Goal: Information Seeking & Learning: Learn about a topic

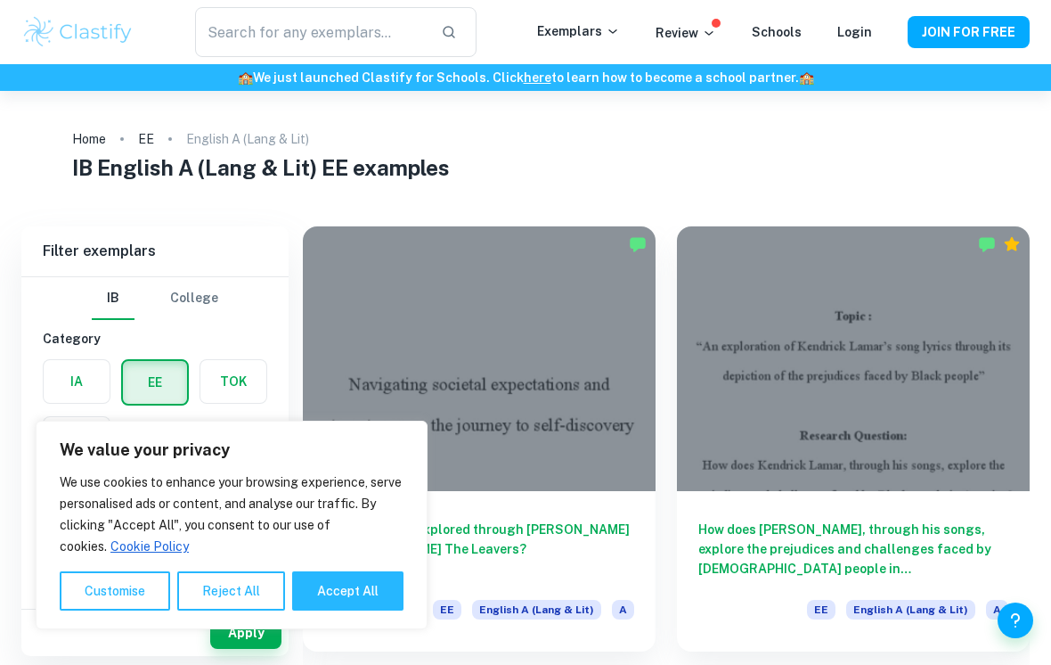
click at [261, 598] on button "Reject All" at bounding box center [231, 590] width 108 height 39
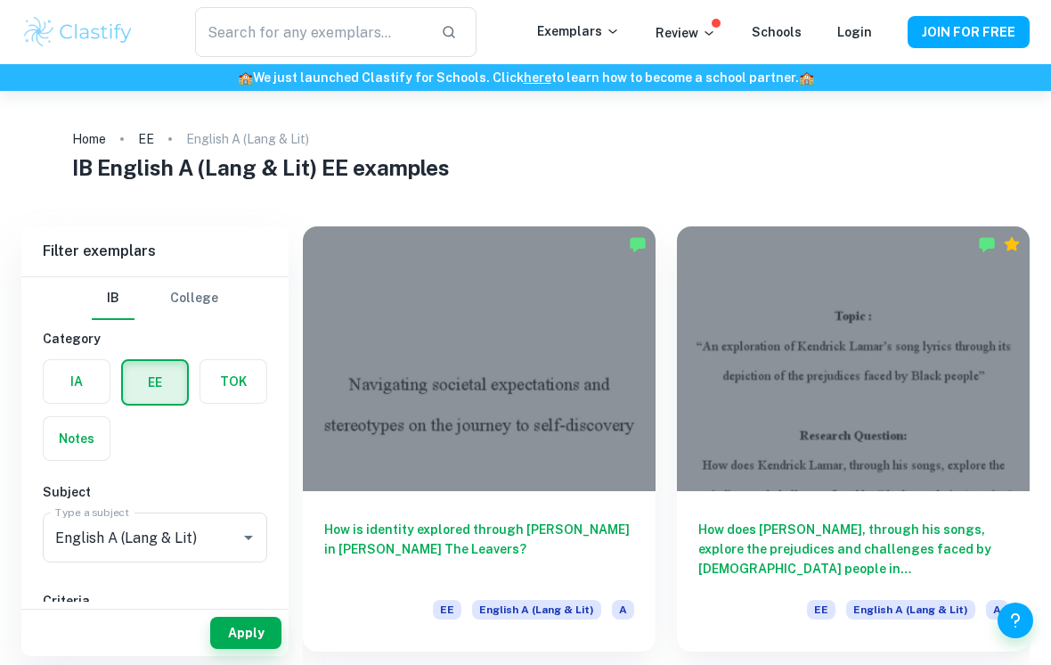
click at [435, 496] on div "How is identity explored through [PERSON_NAME] in [PERSON_NAME] The Leavers? EE…" at bounding box center [479, 571] width 353 height 160
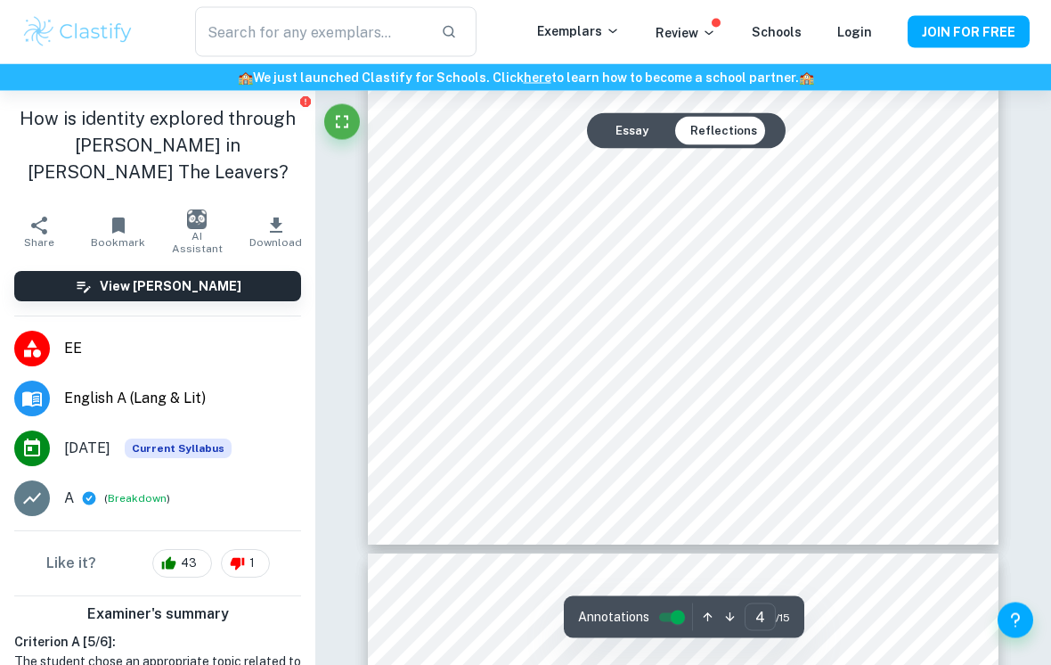
scroll to position [3361, 0]
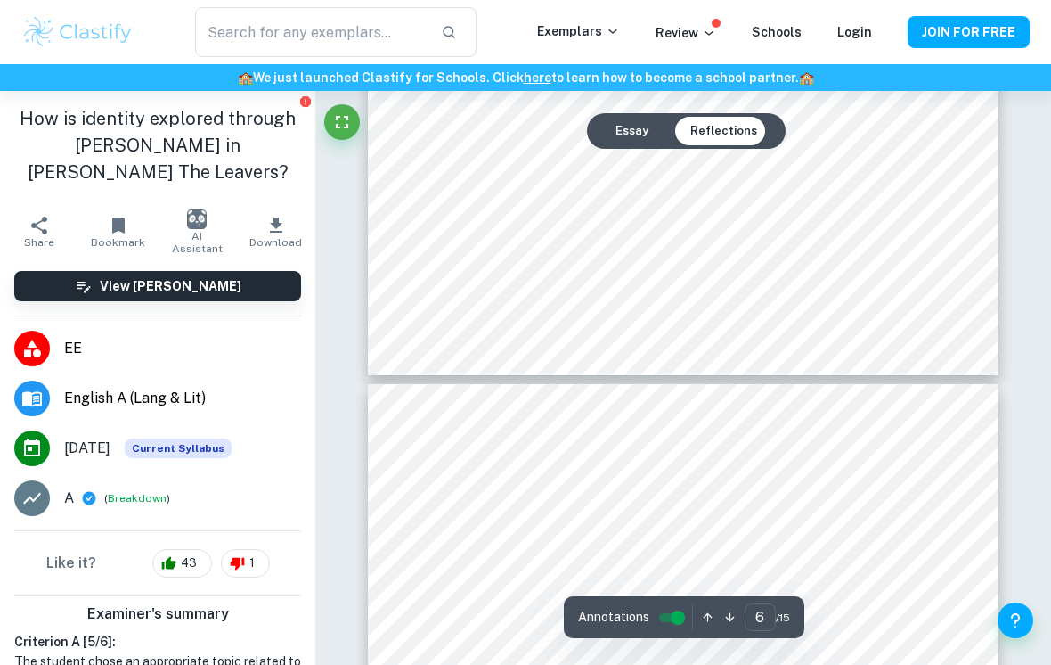
type input "5"
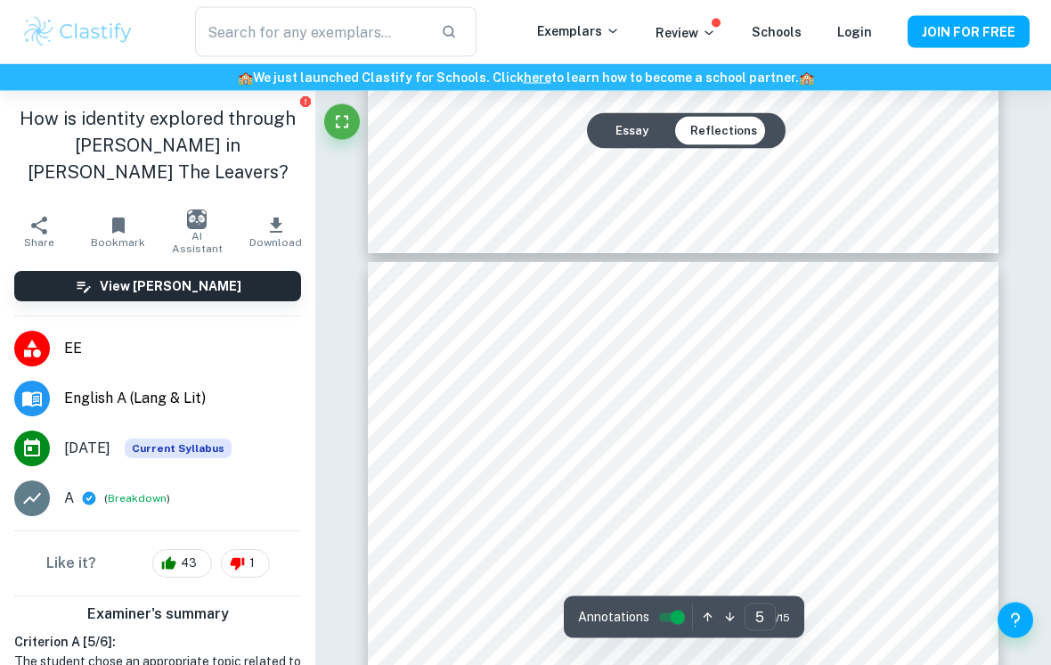
scroll to position [3600, 0]
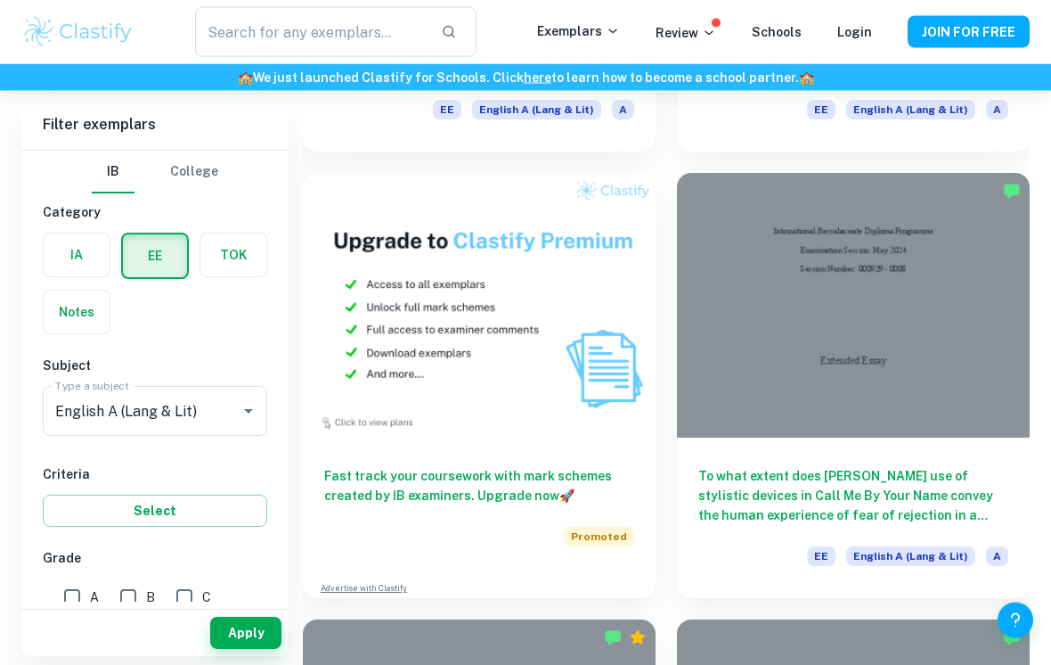
scroll to position [1407, 0]
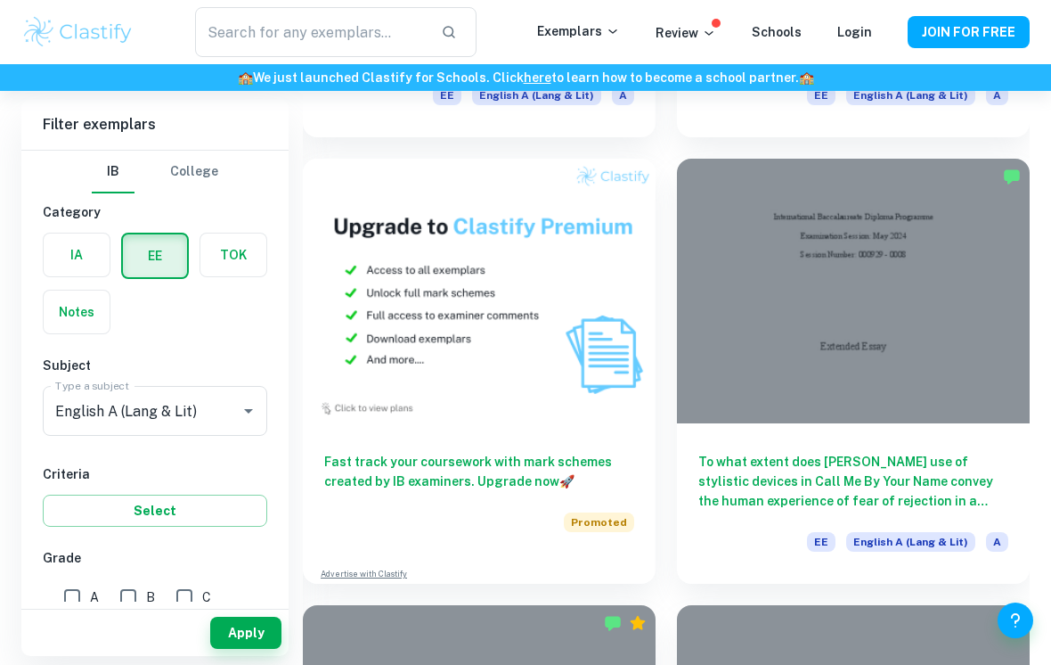
click at [976, 244] on div at bounding box center [853, 291] width 353 height 265
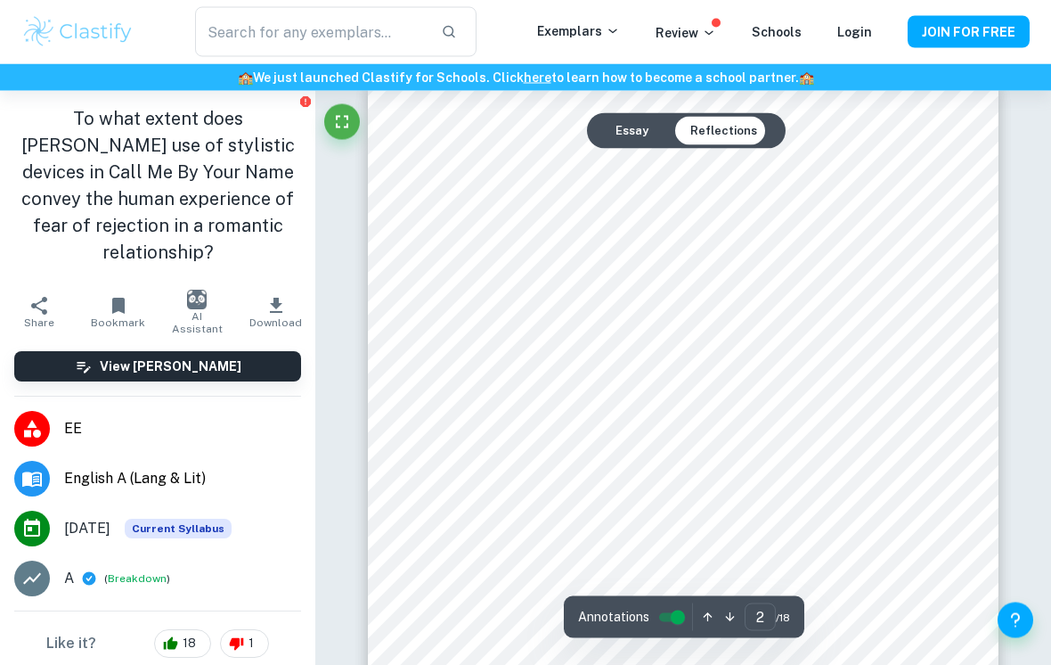
scroll to position [1032, 0]
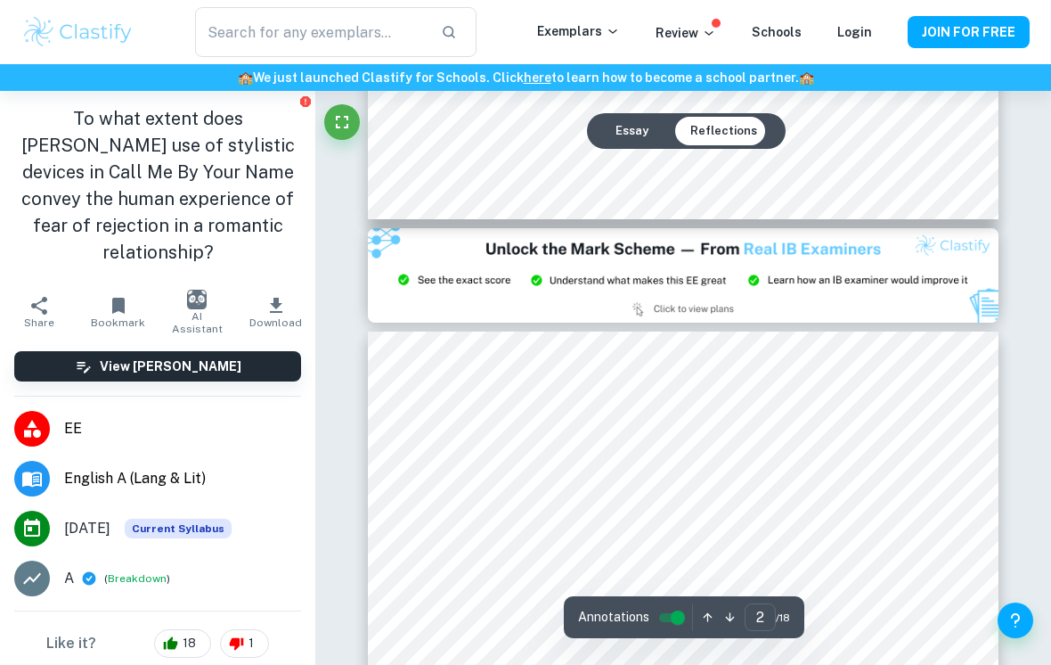
type input "3"
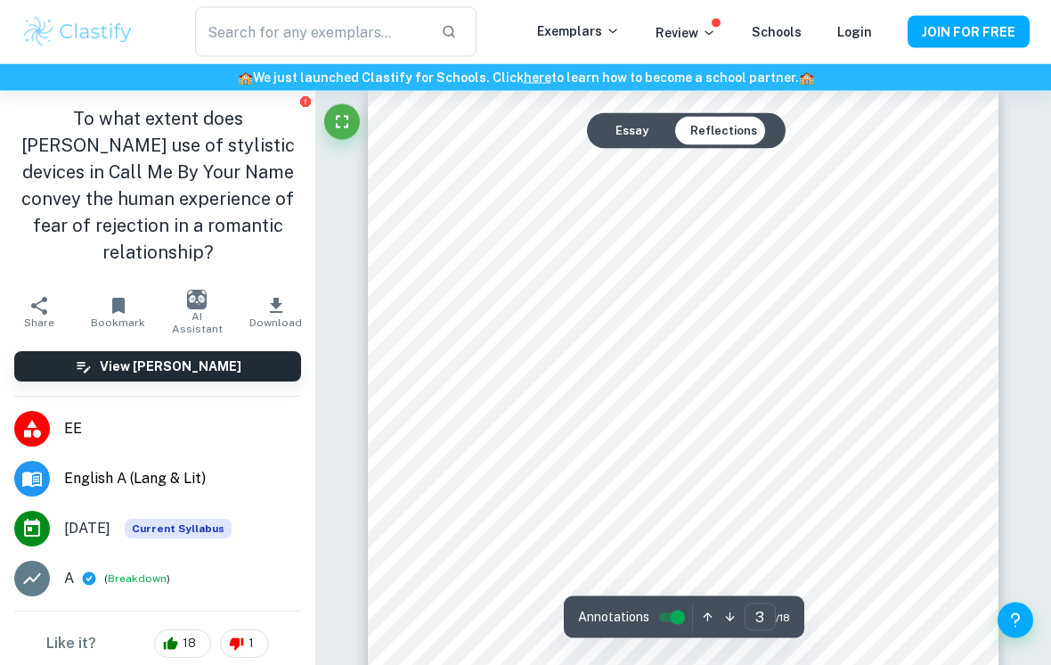
scroll to position [2024, 0]
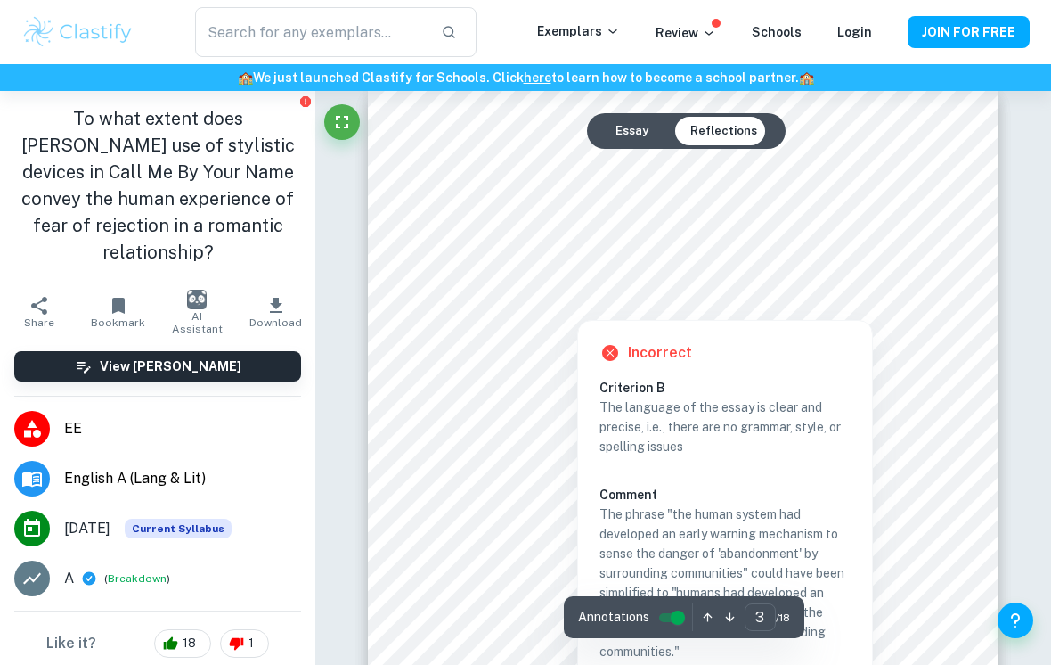
click at [619, 286] on div at bounding box center [683, 281] width 477 height 40
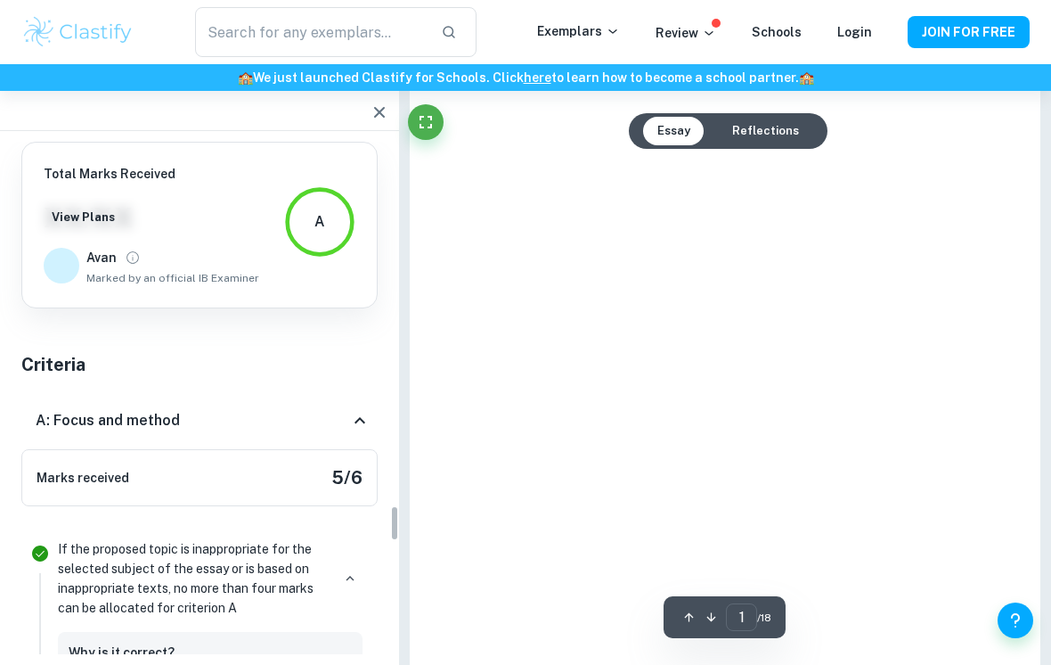
type input "3"
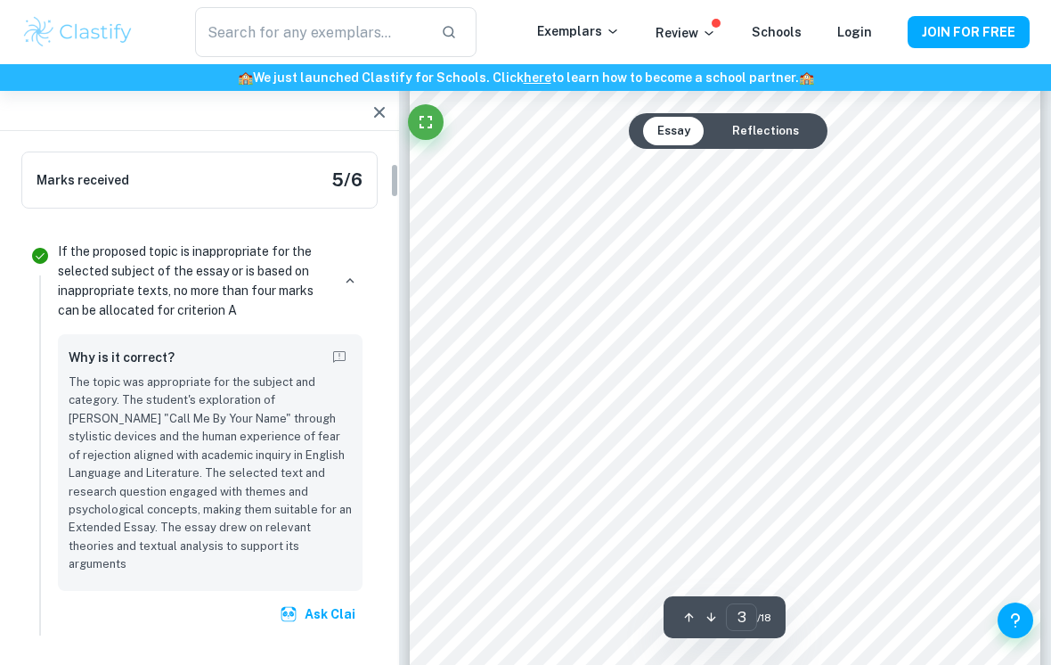
scroll to position [328, 0]
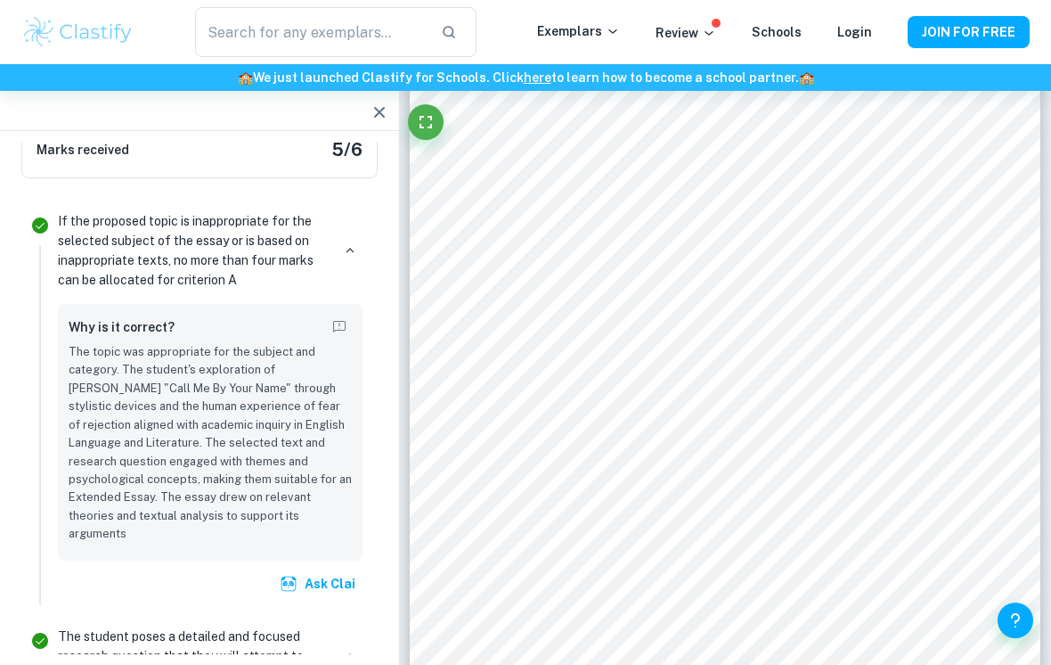
click at [377, 110] on icon "button" at bounding box center [379, 112] width 11 height 11
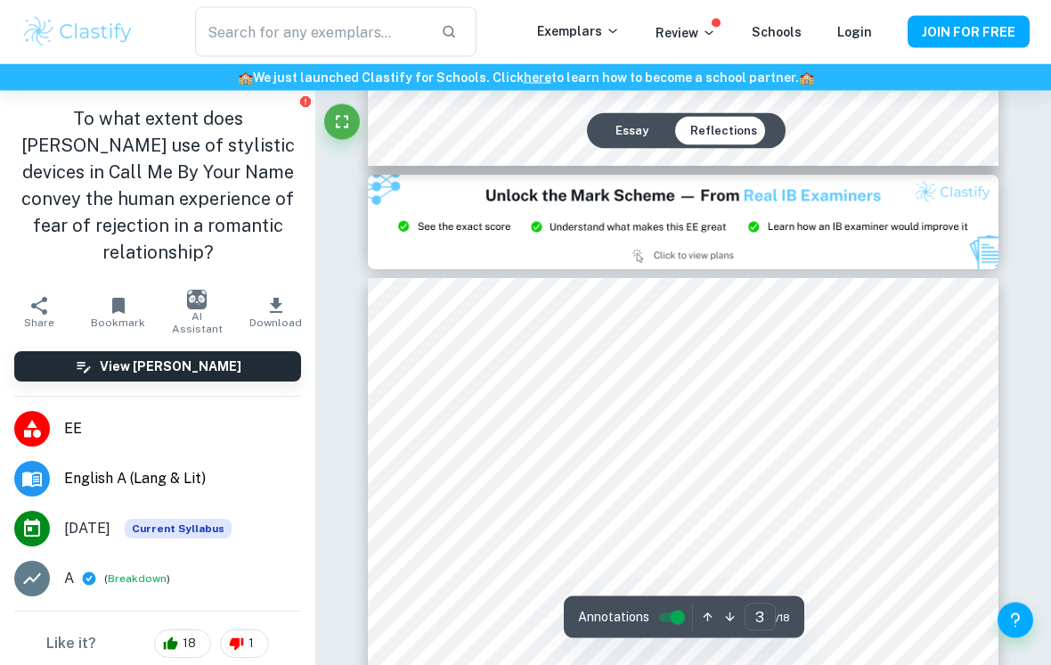
scroll to position [1970, 0]
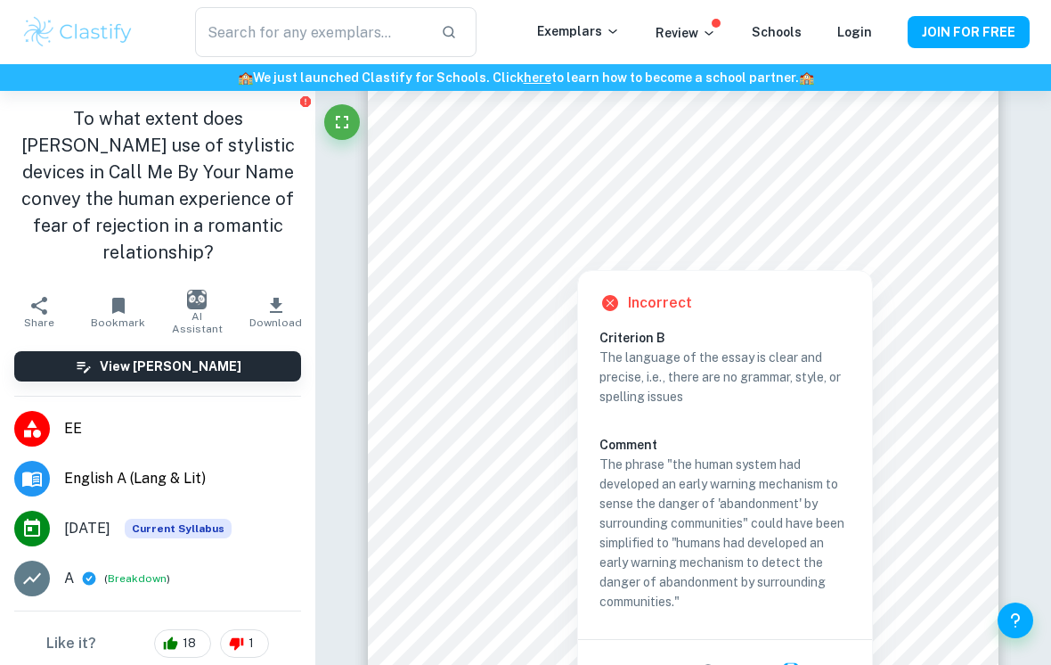
click at [821, 225] on div at bounding box center [793, 214] width 257 height 28
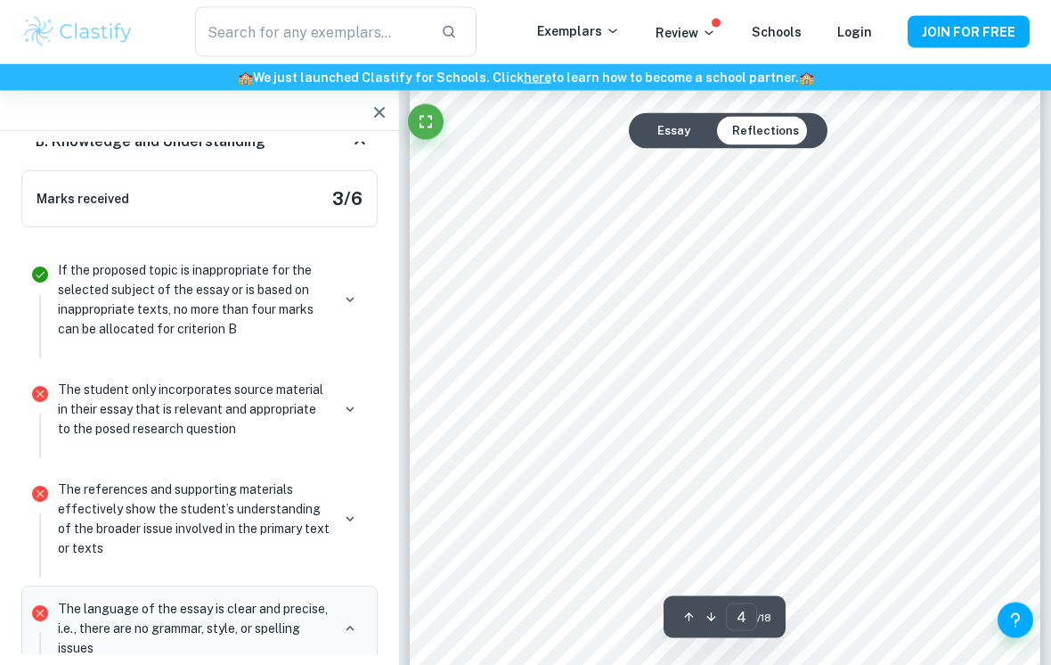
scroll to position [3120, 0]
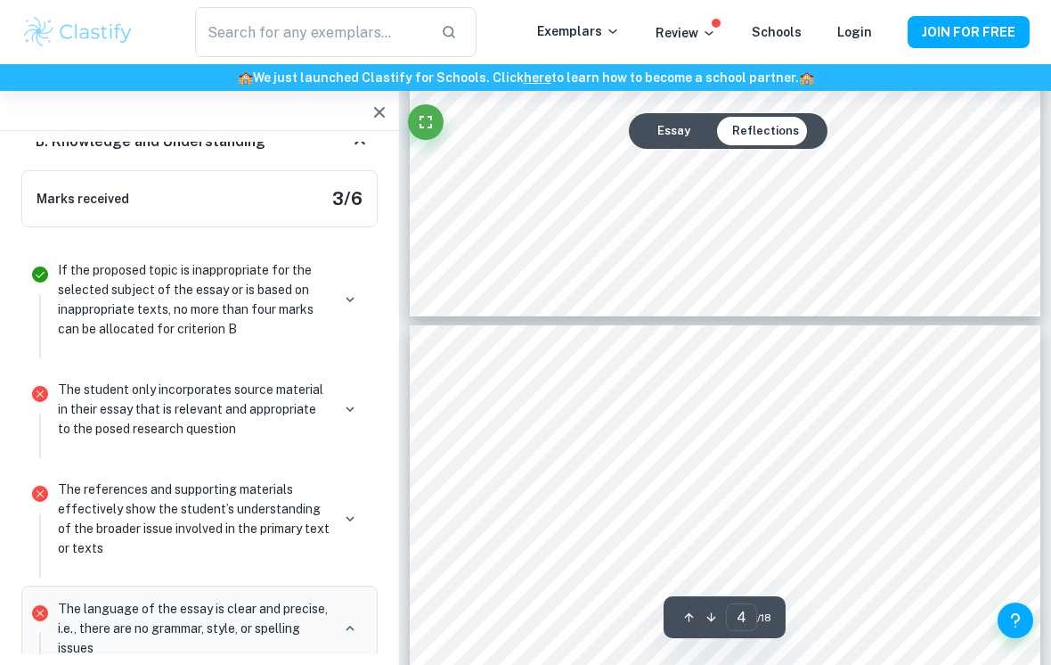
type input "3"
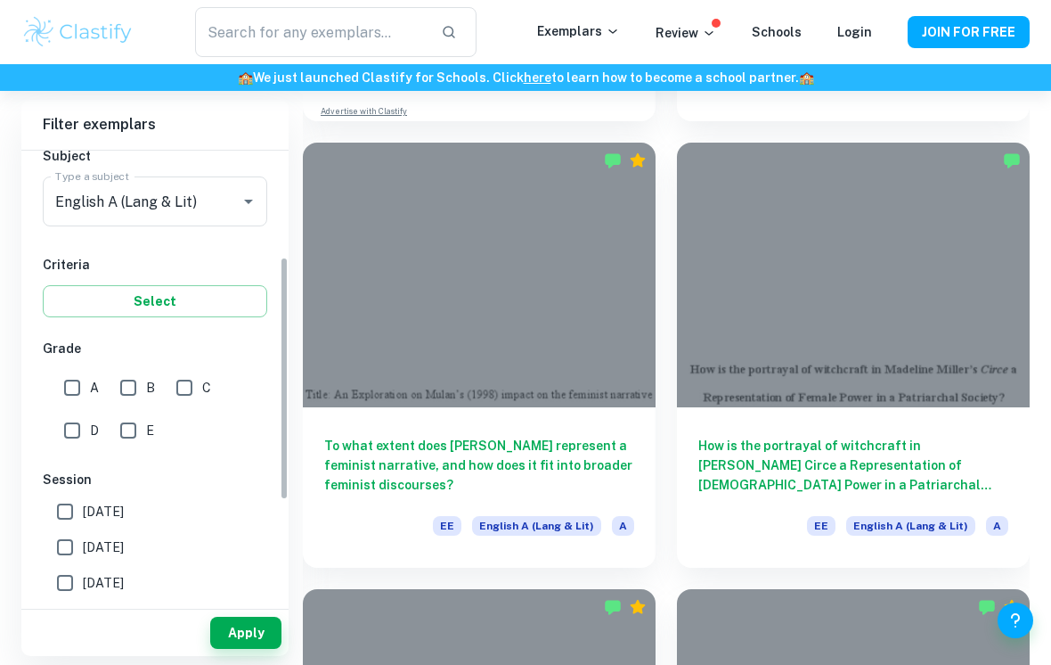
scroll to position [211, 0]
click at [741, 328] on div at bounding box center [853, 275] width 353 height 265
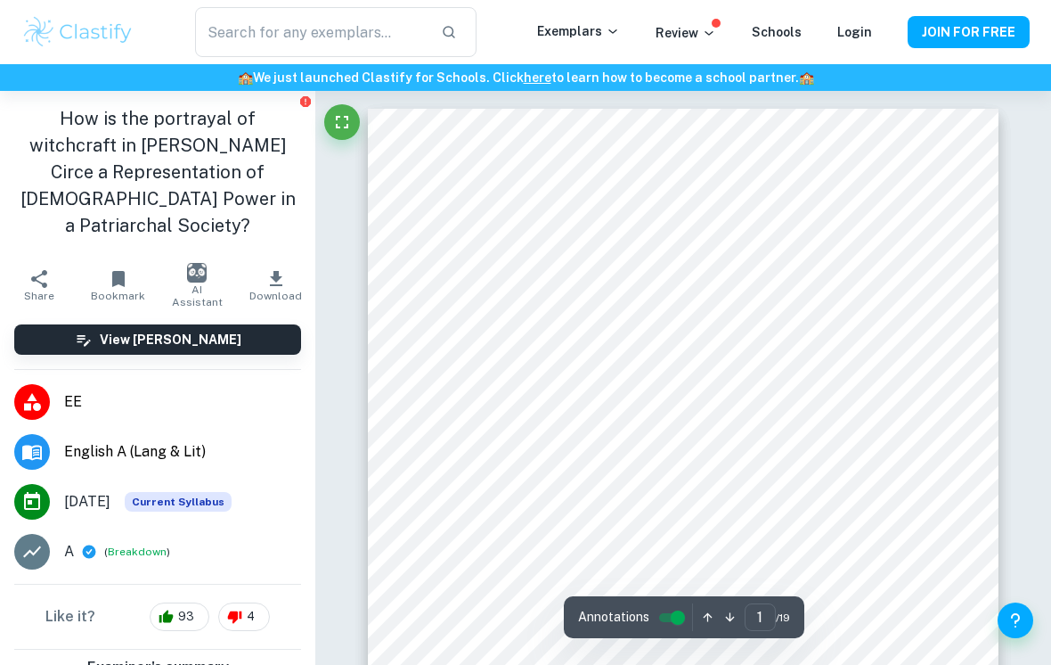
click at [14, 167] on h1 "How is the portrayal of witchcraft in [PERSON_NAME] Circe a Representation of […" at bounding box center [157, 172] width 287 height 134
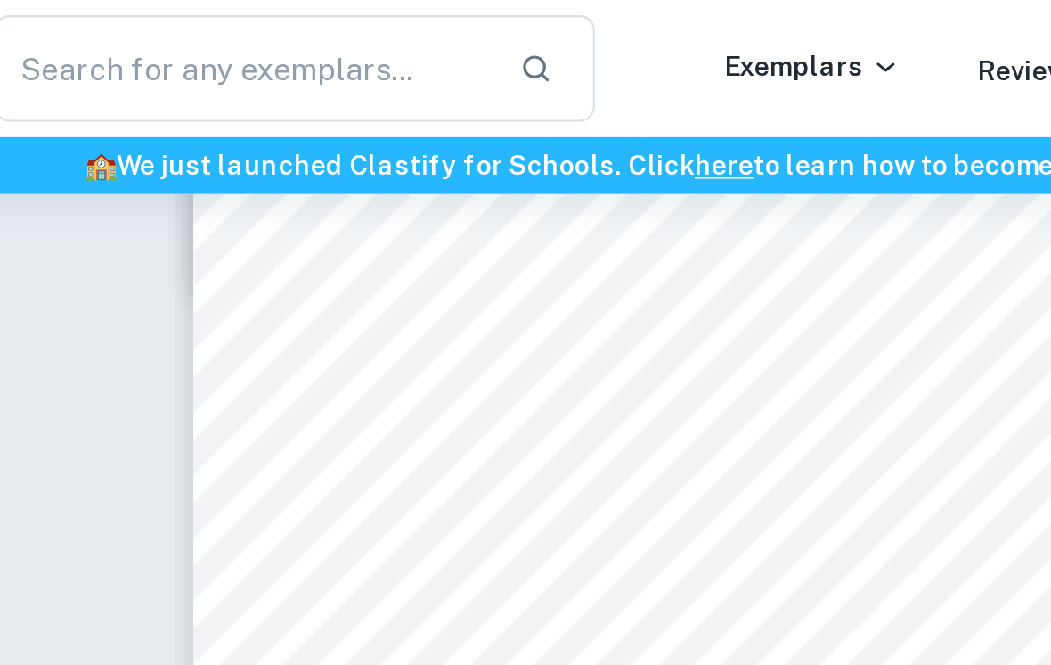
scroll to position [3499, 0]
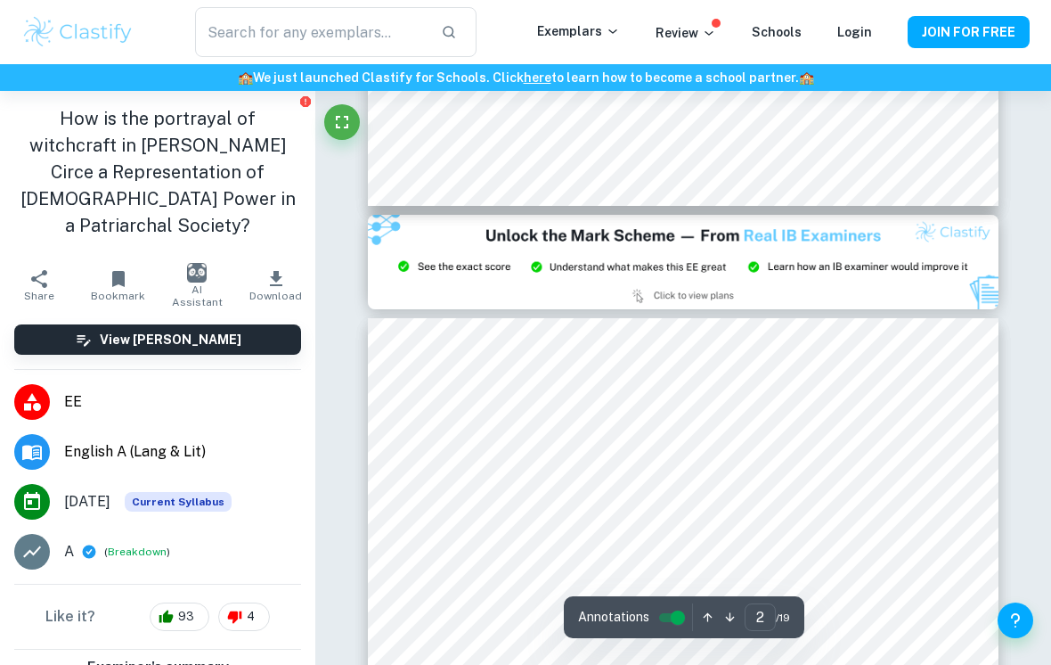
type input "3"
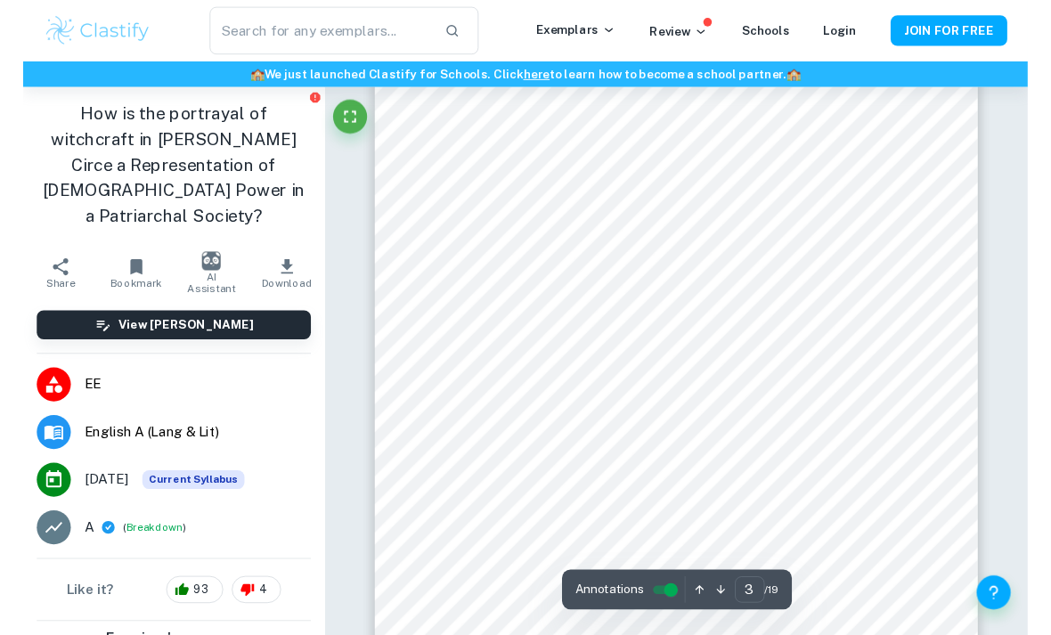
scroll to position [1926, 0]
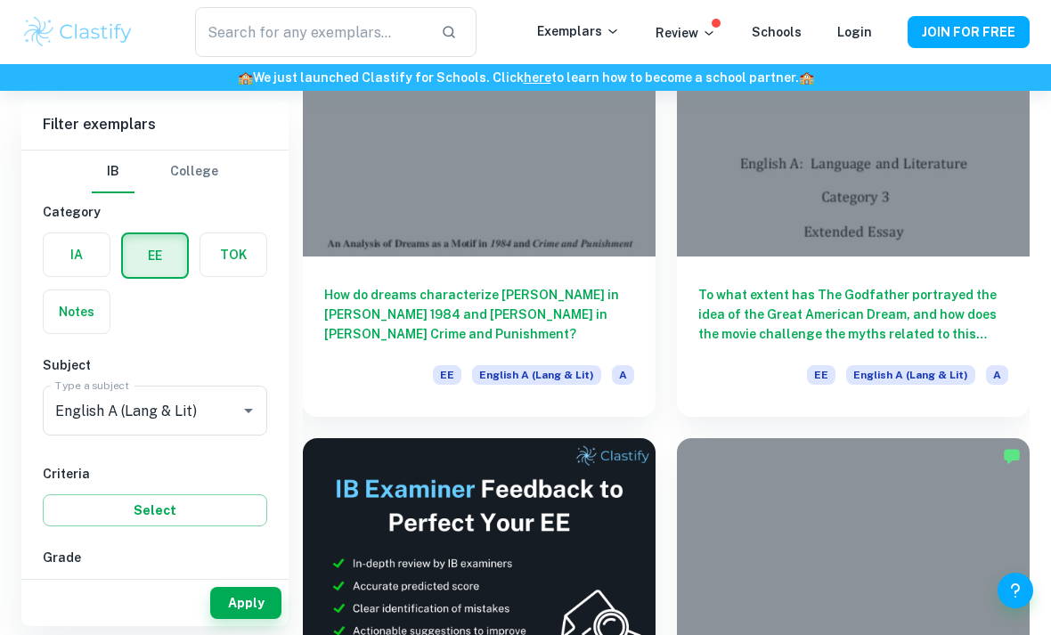
scroll to position [3805, 0]
click at [530, 222] on div at bounding box center [479, 123] width 353 height 265
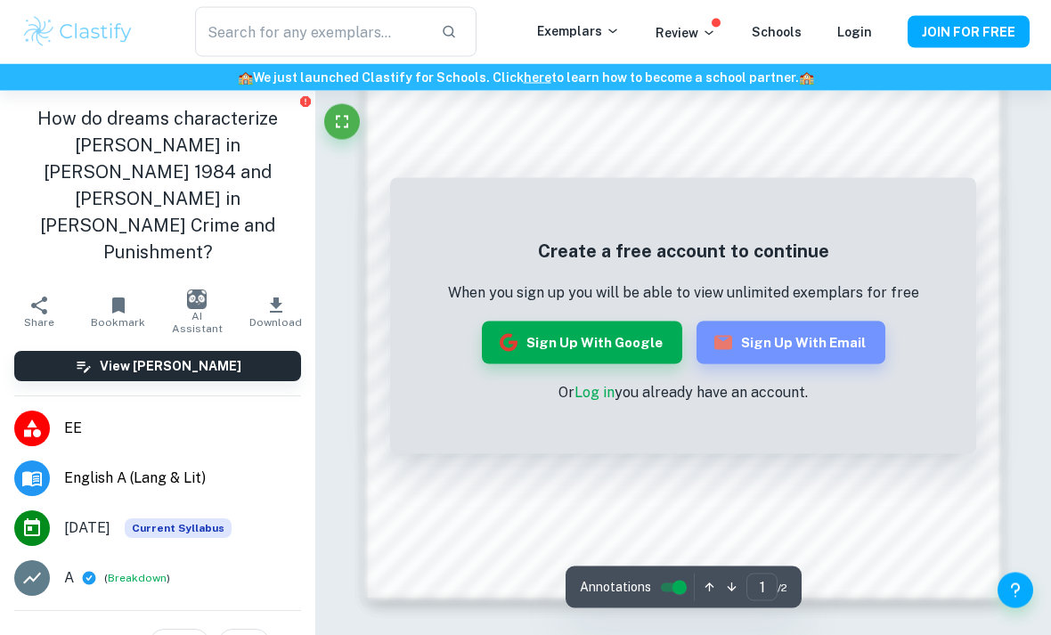
scroll to position [1303, 0]
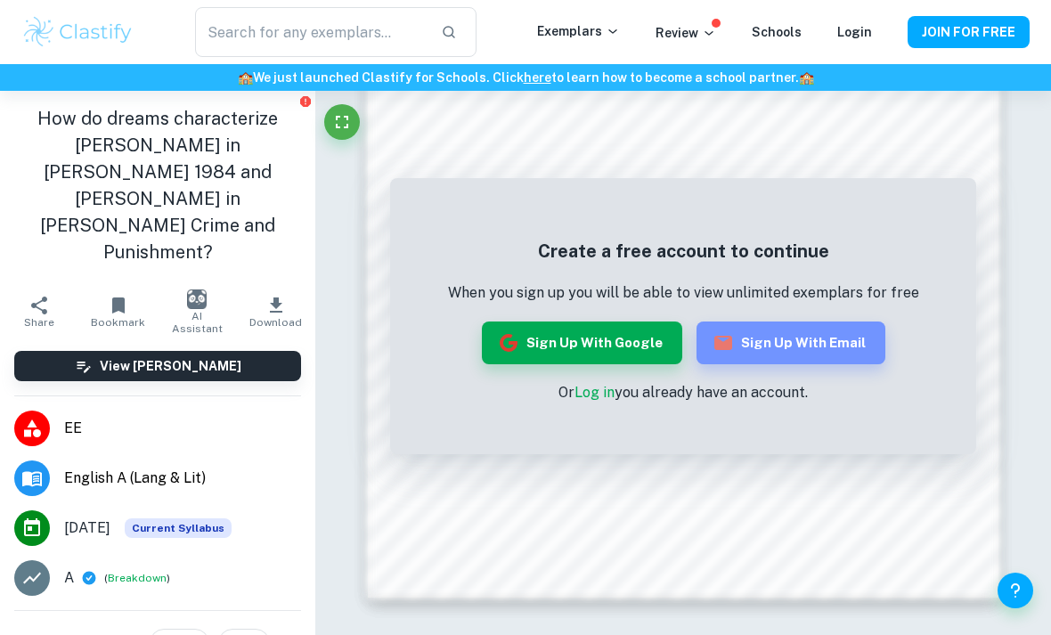
click at [94, 611] on div "Like it? 97 3" at bounding box center [157, 643] width 315 height 64
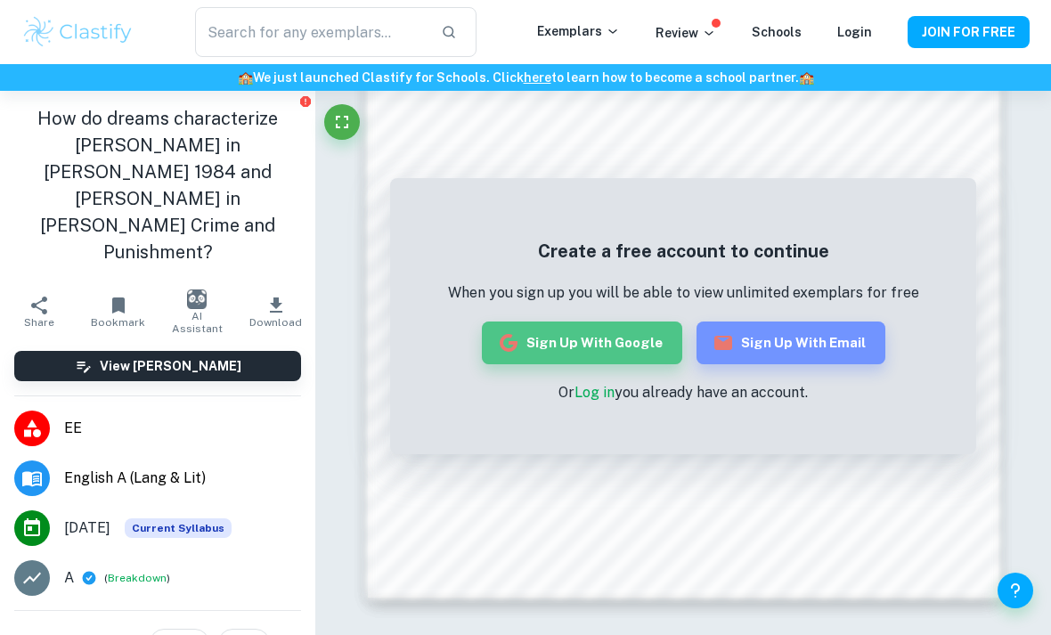
scroll to position [9, 0]
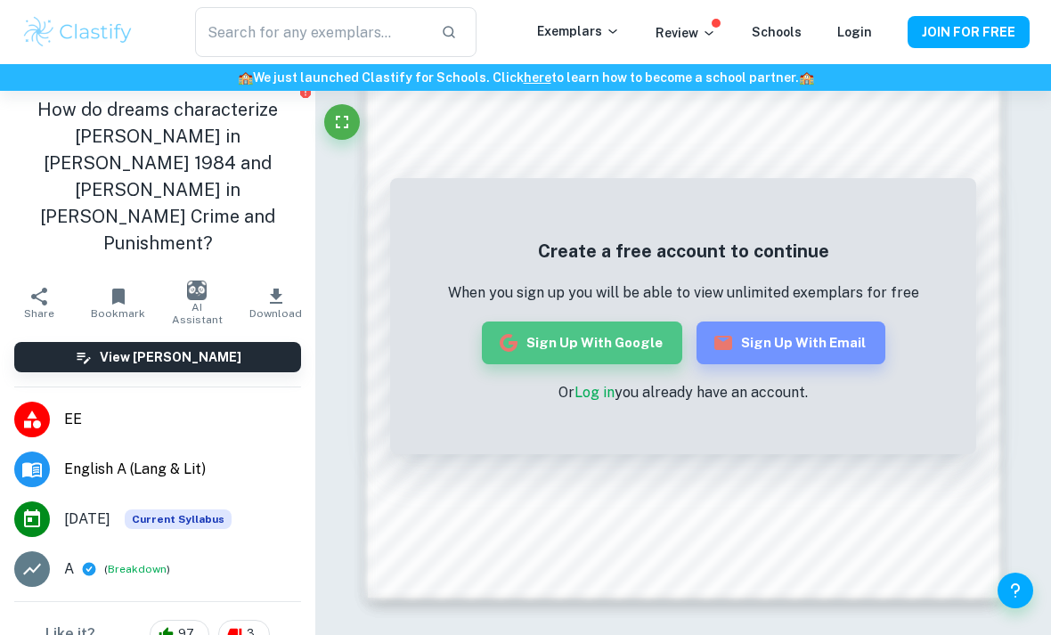
click at [296, 222] on h1 "How do dreams characterize [PERSON_NAME] in [PERSON_NAME] 1984 and [PERSON_NAME…" at bounding box center [157, 176] width 287 height 160
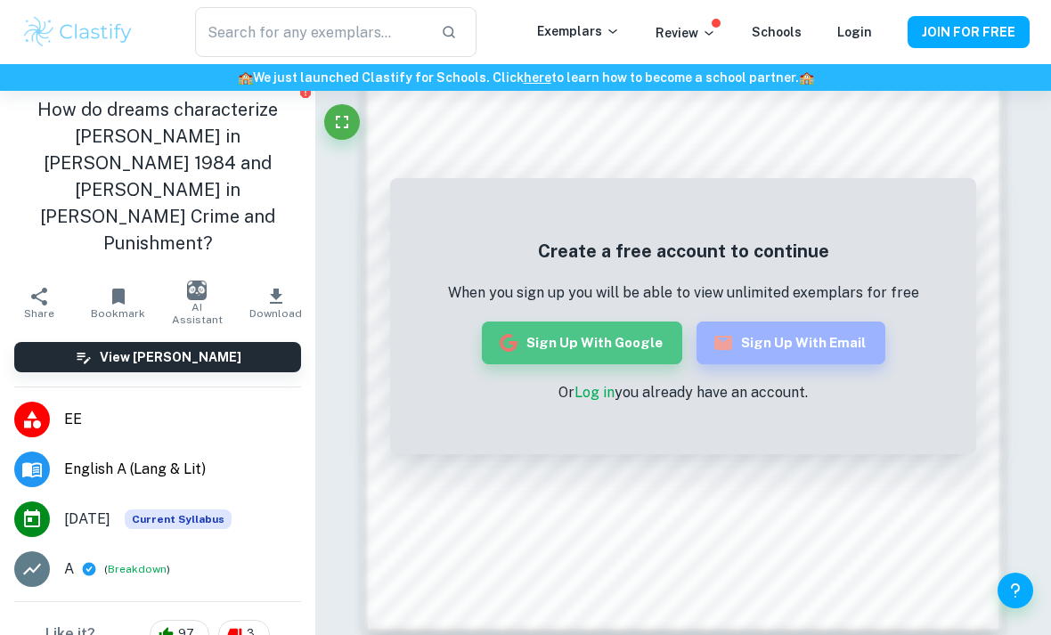
scroll to position [1271, 0]
